Goal: Book appointment/travel/reservation

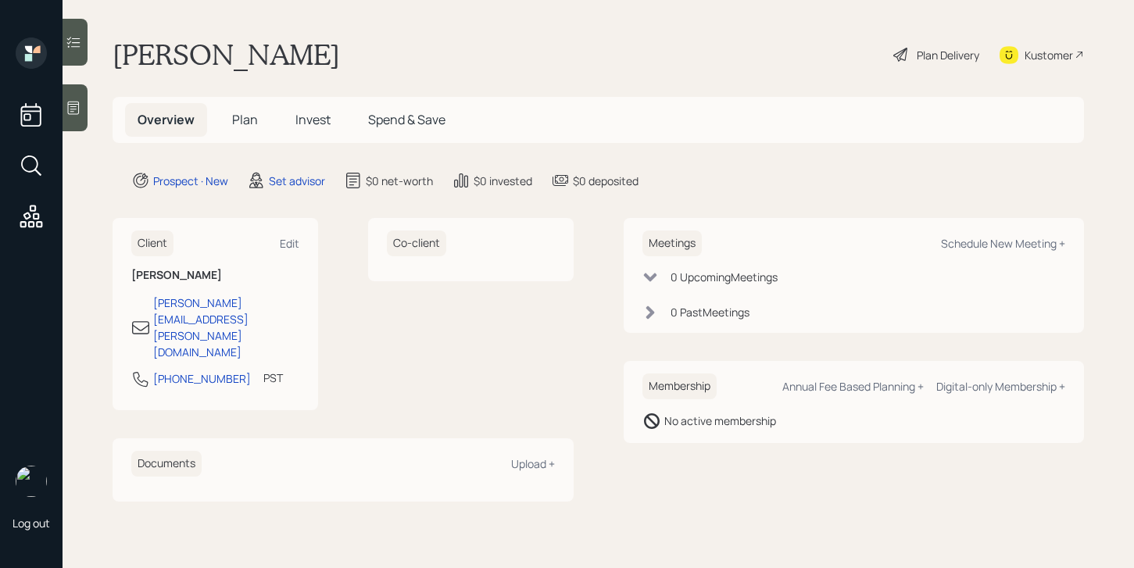
click at [80, 113] on icon at bounding box center [74, 108] width 16 height 16
click at [959, 252] on div "Meetings Schedule New Meeting +" at bounding box center [853, 243] width 423 height 26
click at [972, 244] on div "Schedule New Meeting +" at bounding box center [1003, 243] width 124 height 15
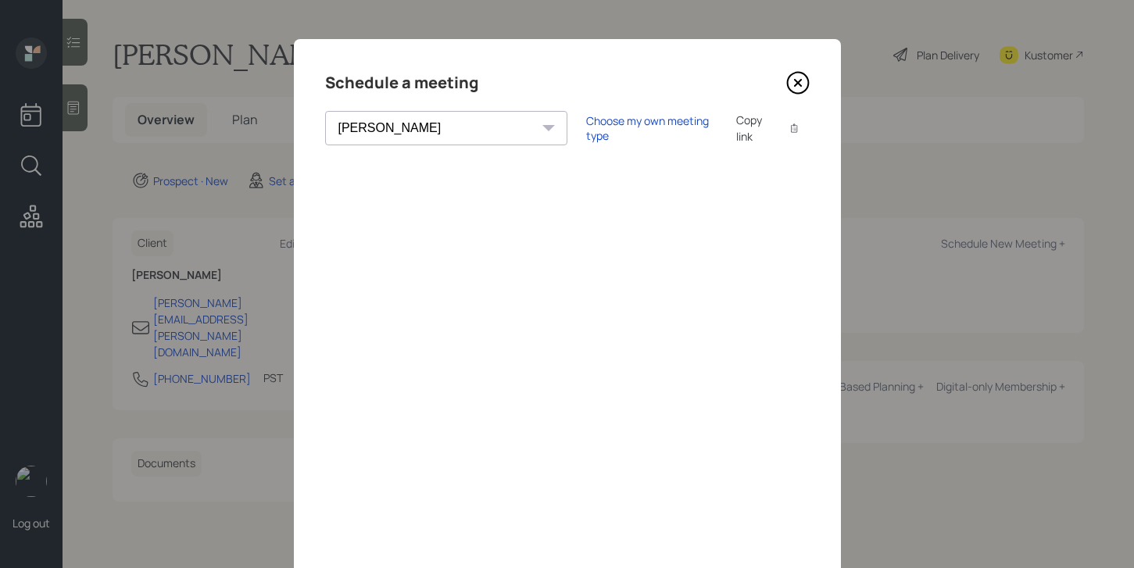
click at [436, 137] on select "Theresa Spinello Matthew Burke Xavier Ross Eitan Bar-David Ian Yamey Trevor Nel…" at bounding box center [446, 128] width 242 height 34
select select "205a2f49-d305-4782-8e90-e36bafbe5565"
click at [325, 111] on select "Theresa Spinello Matthew Burke Xavier Ross Eitan Bar-David Ian Yamey Trevor Nel…" at bounding box center [446, 128] width 242 height 34
click at [586, 131] on div "Choose my own meeting type" at bounding box center [651, 128] width 131 height 30
click at [795, 73] on icon at bounding box center [797, 82] width 23 height 23
